Goal: Task Accomplishment & Management: Complete application form

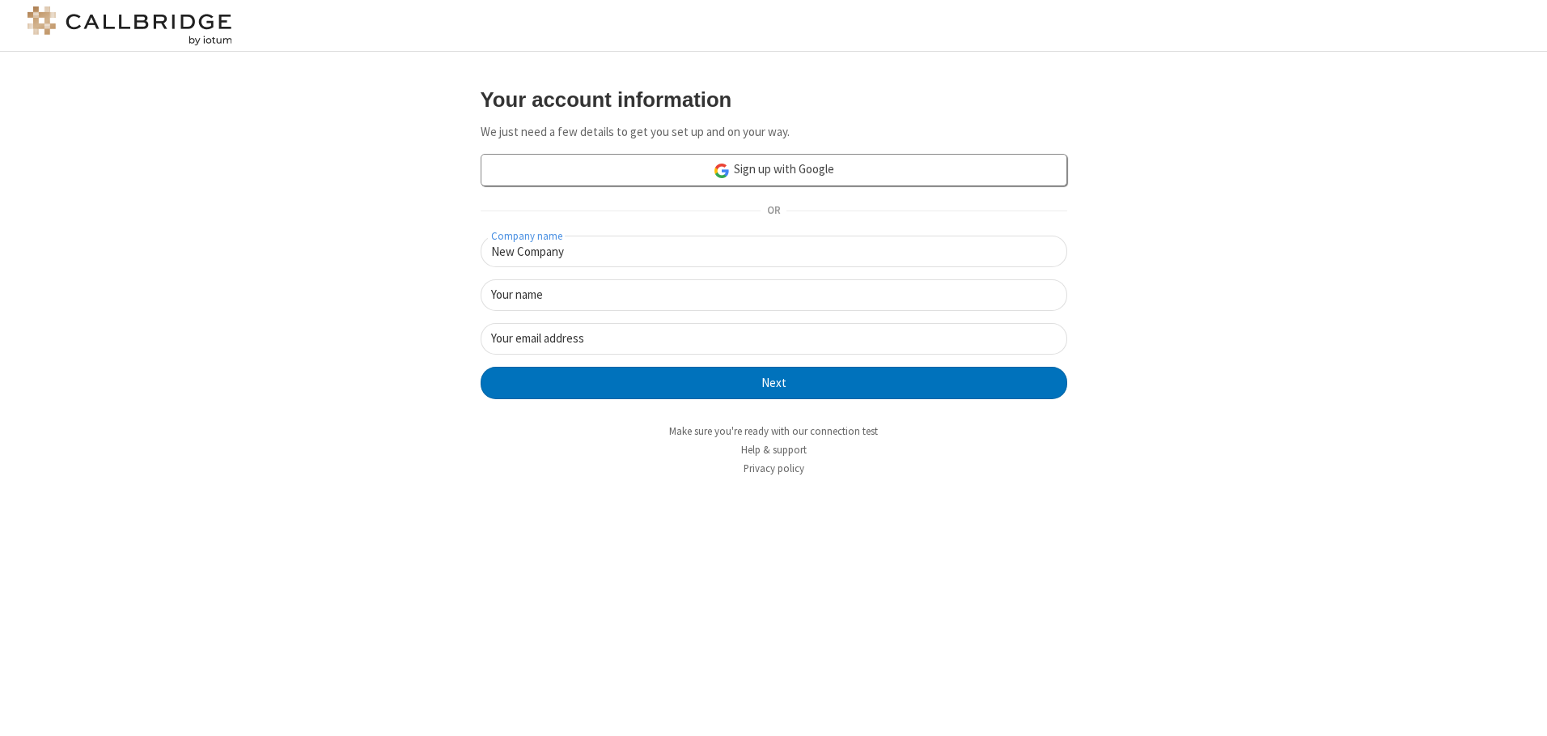
type input "New Company"
type input "New User"
type input "[EMAIL_ADDRESS][DOMAIN_NAME]"
click button "Next" at bounding box center [774, 383] width 587 height 32
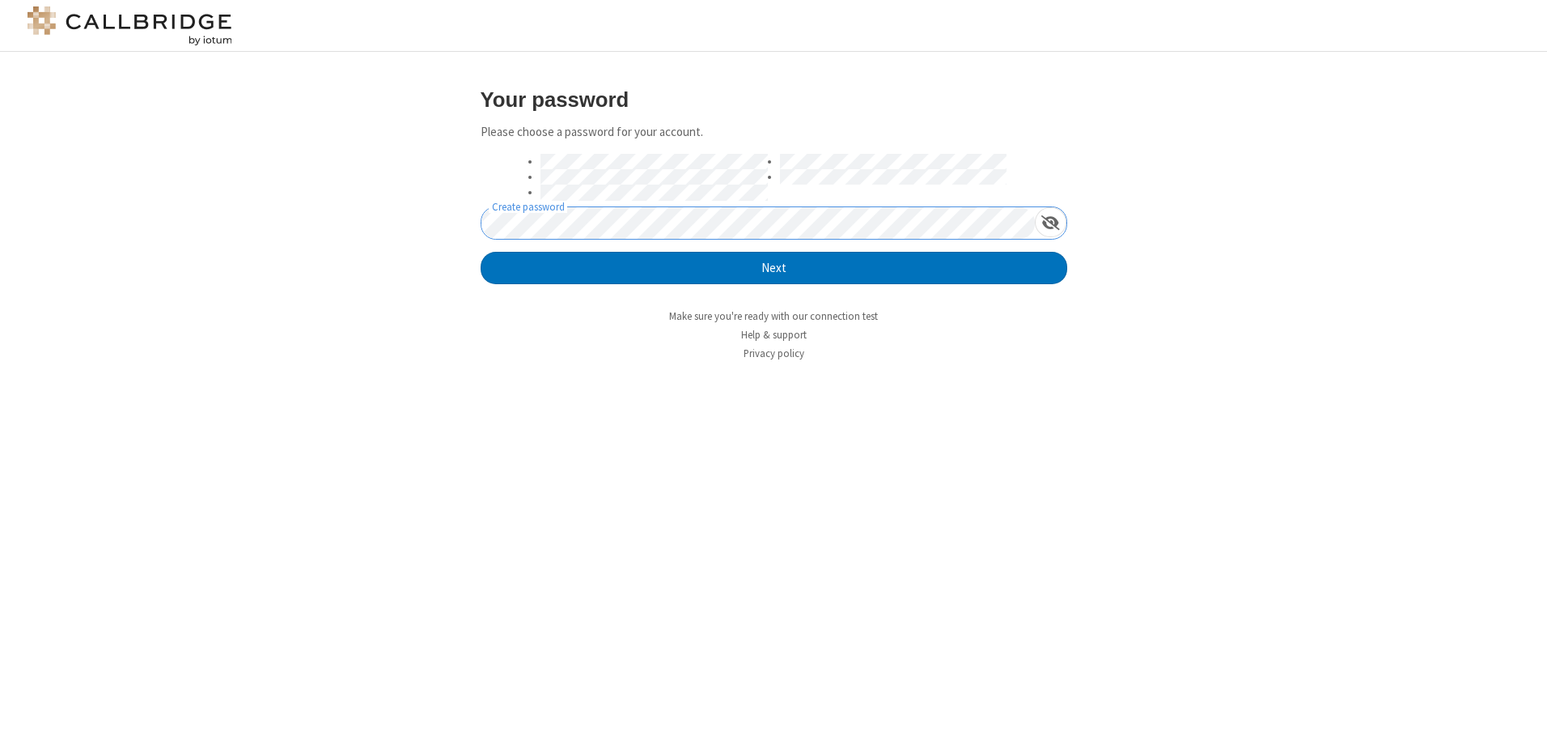
click button "Next" at bounding box center [774, 268] width 587 height 32
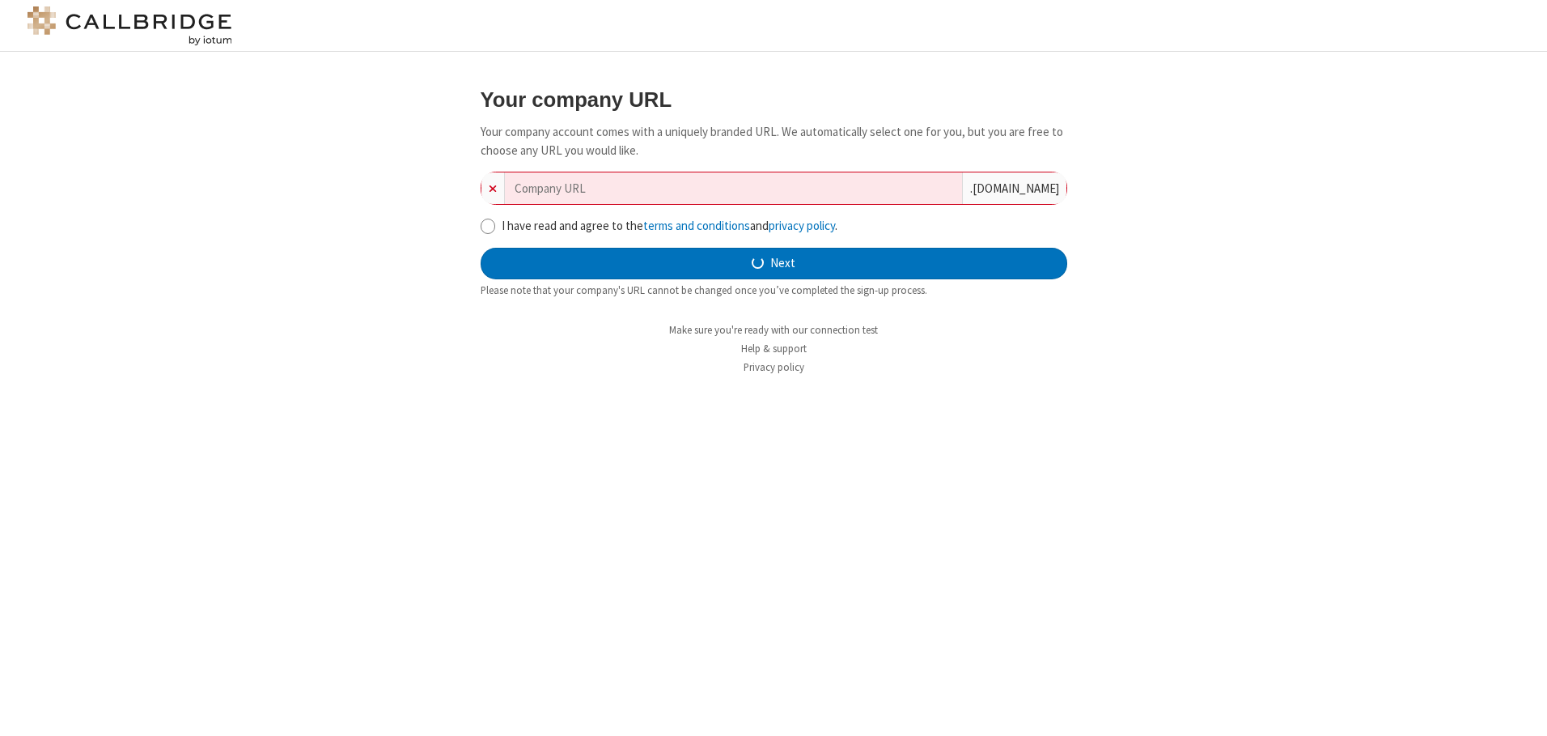
type input "new-company-artificial-intelligence-45004"
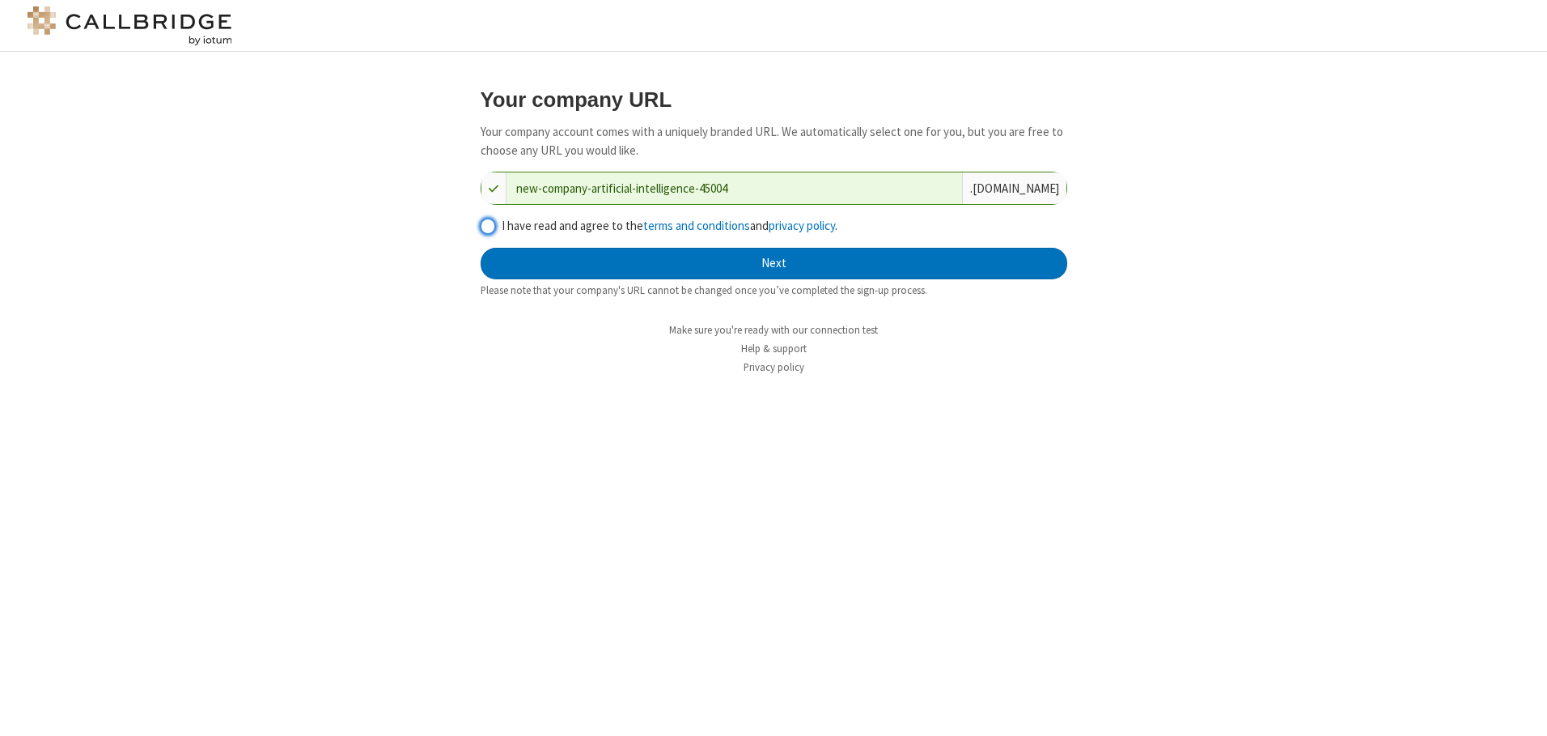
click at [487, 225] on input "I have read and agree to the terms and conditions and privacy policy ." at bounding box center [488, 226] width 15 height 17
checkbox input "true"
click at [774, 263] on button "Next" at bounding box center [774, 264] width 587 height 32
